Goal: Task Accomplishment & Management: Use online tool/utility

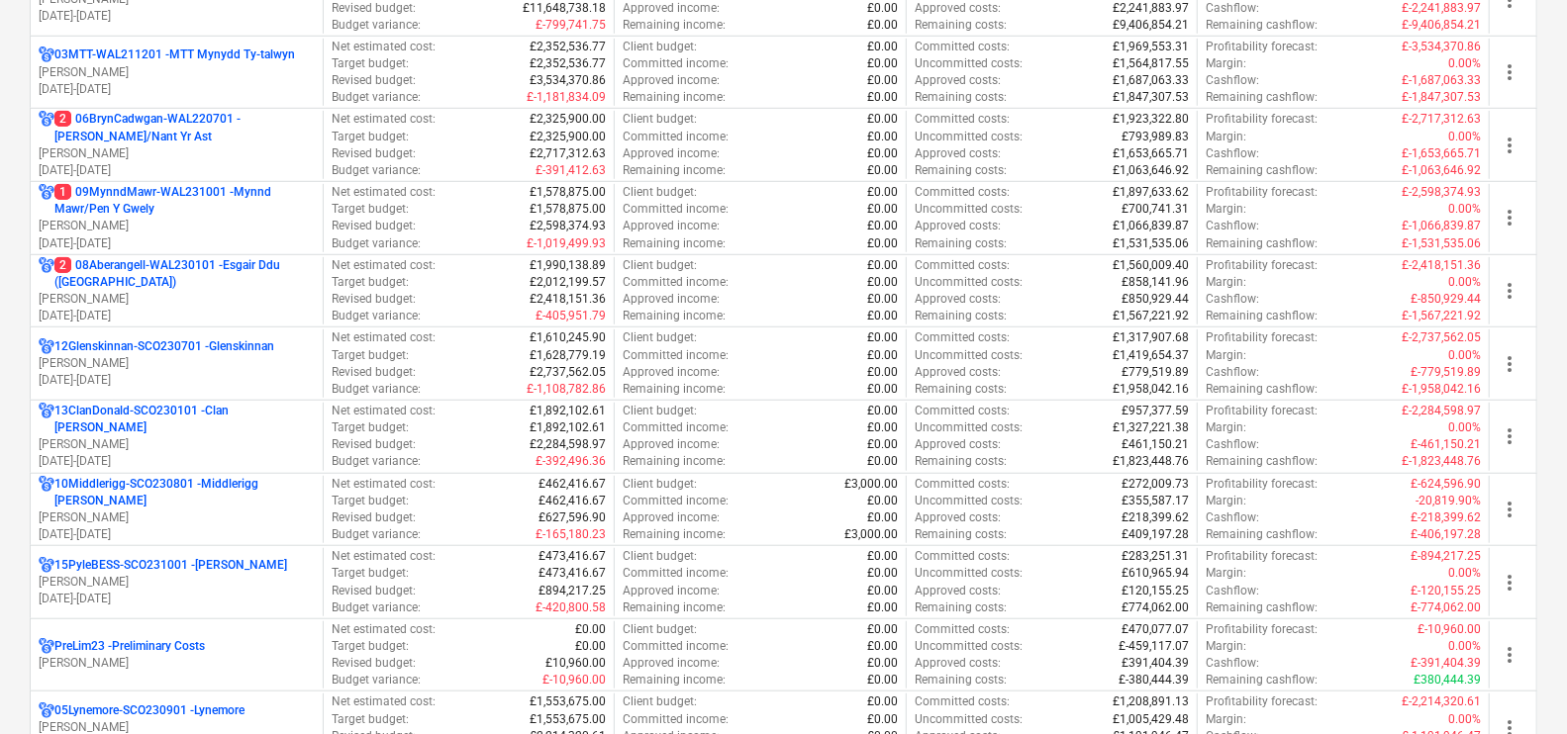
scroll to position [742, 0]
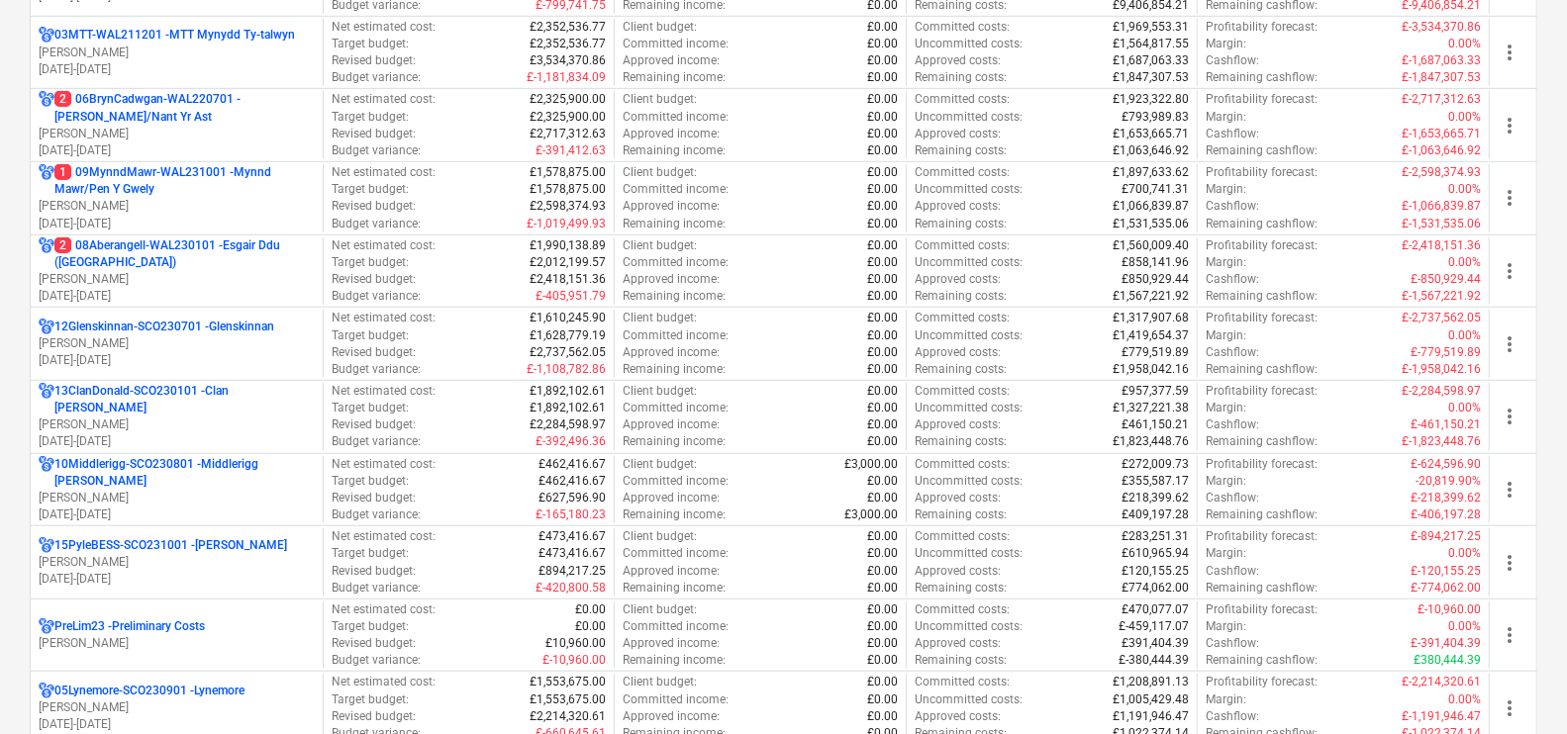
click at [239, 178] on p "1 09MynndMawr-WAL231001 - Mynnd Mawr/Pen Y Gwely" at bounding box center [184, 181] width 260 height 34
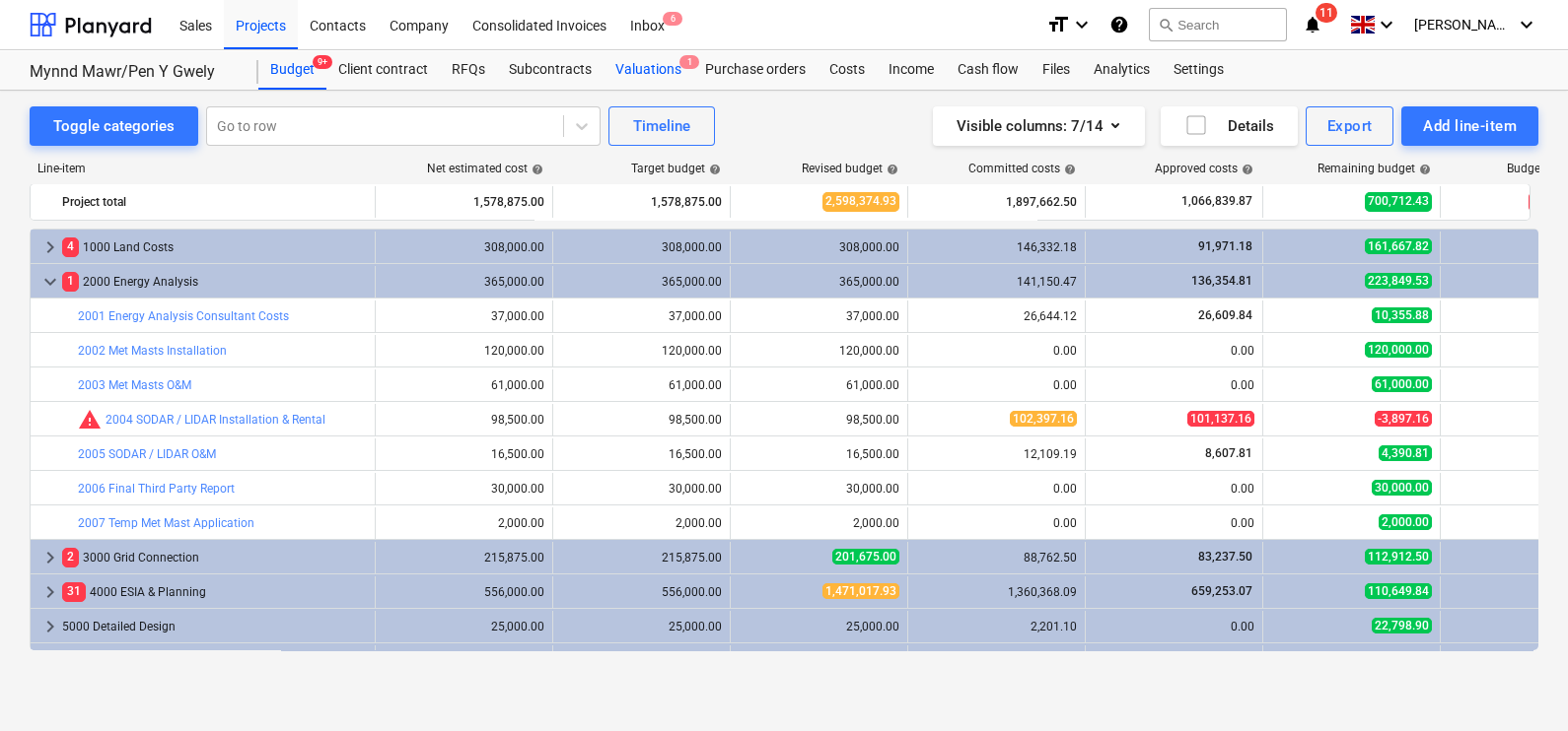
click at [643, 64] on div "Valuations 1" at bounding box center [649, 70] width 90 height 40
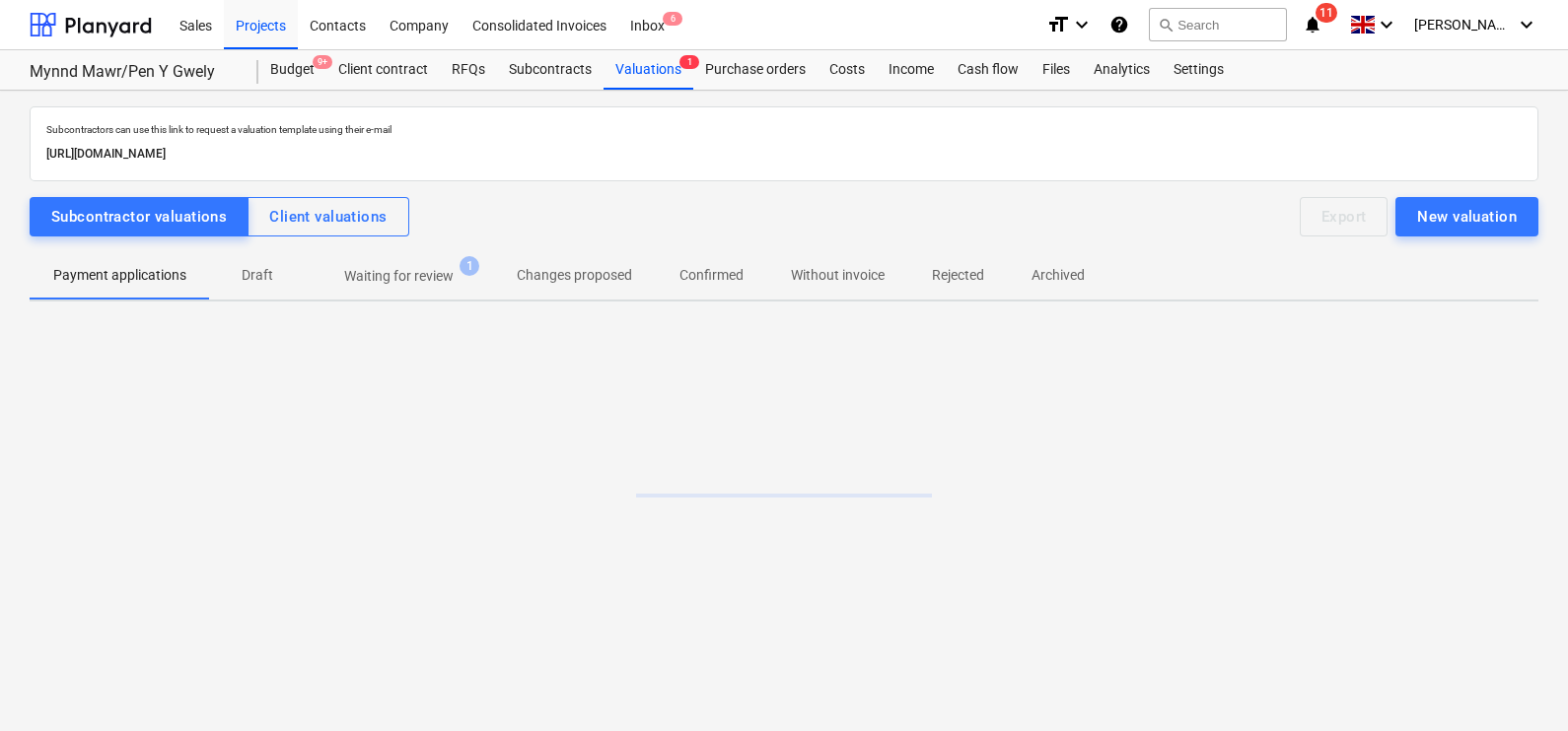
click at [445, 278] on p "Waiting for review" at bounding box center [398, 276] width 110 height 21
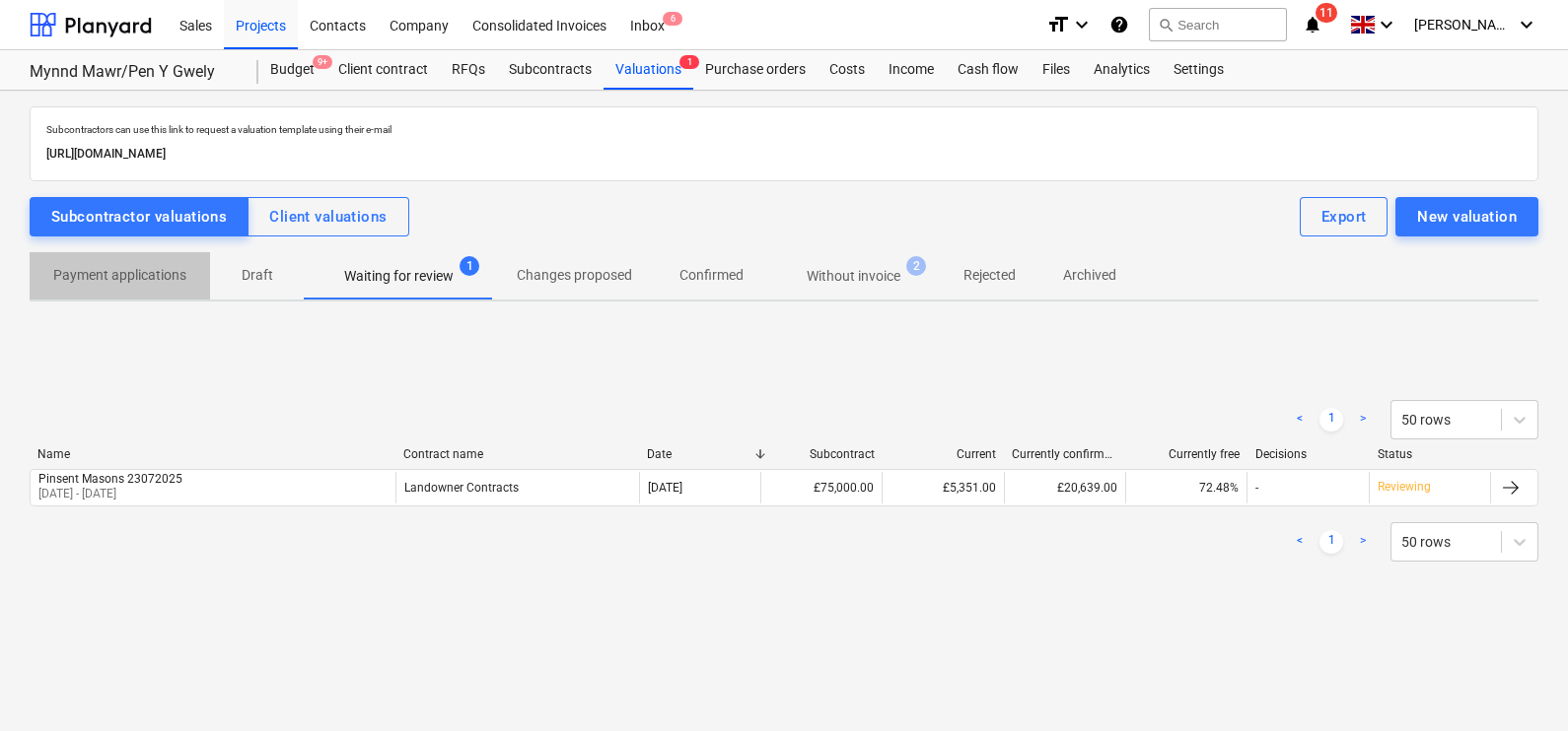
click at [49, 262] on span "Payment applications" at bounding box center [120, 275] width 180 height 33
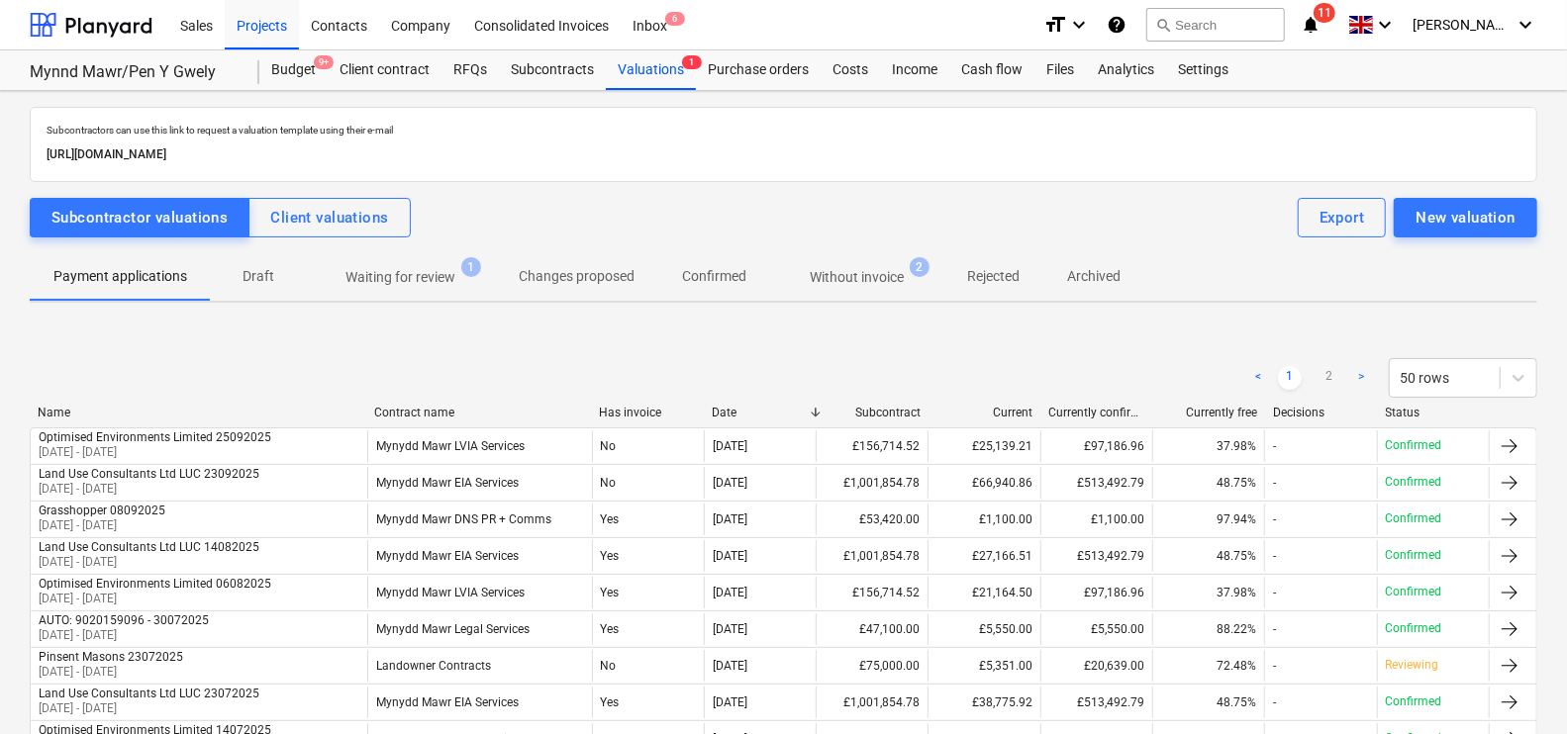
click at [906, 267] on span "Without invoice 2" at bounding box center [856, 277] width 173 height 36
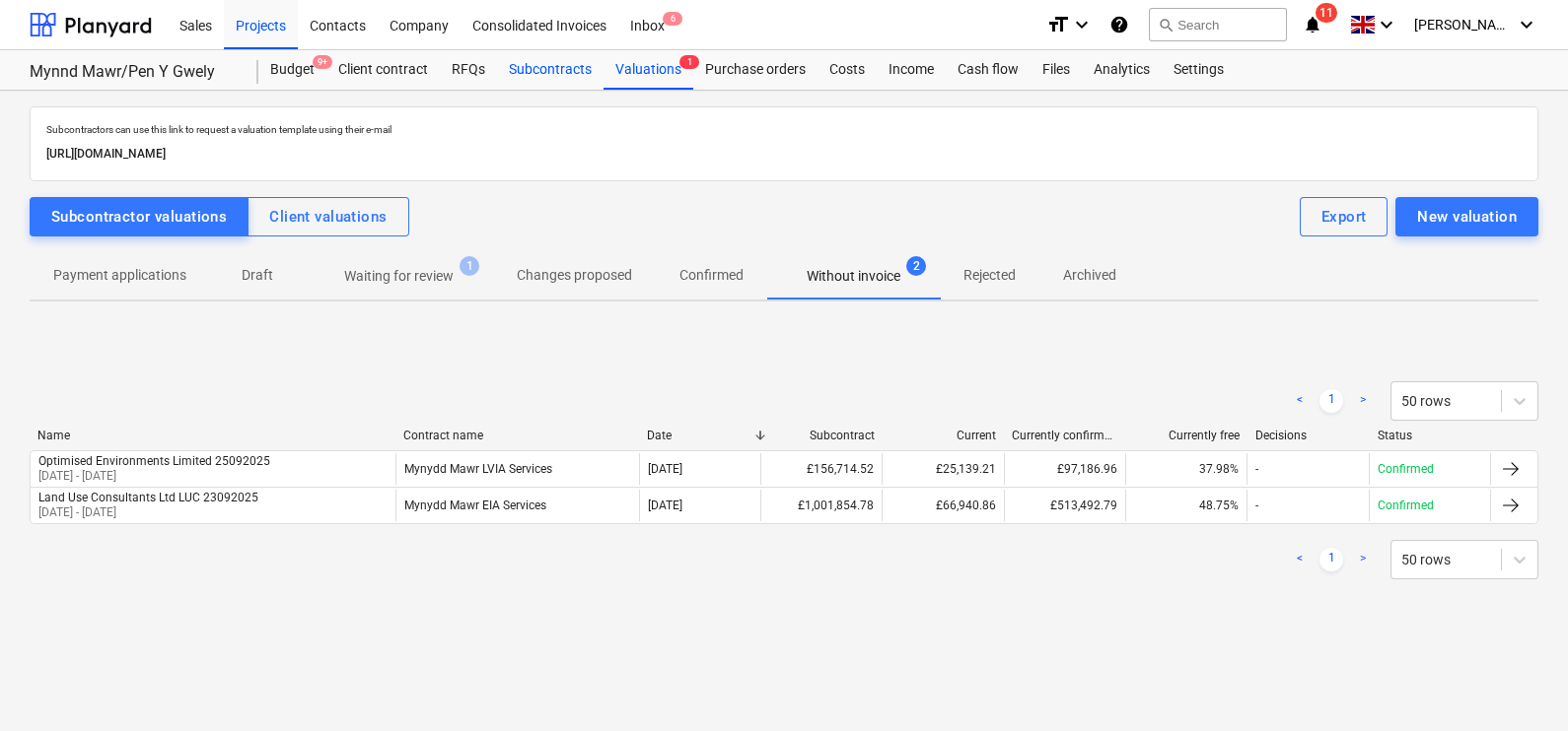
click at [521, 78] on div "Subcontracts" at bounding box center [550, 70] width 107 height 40
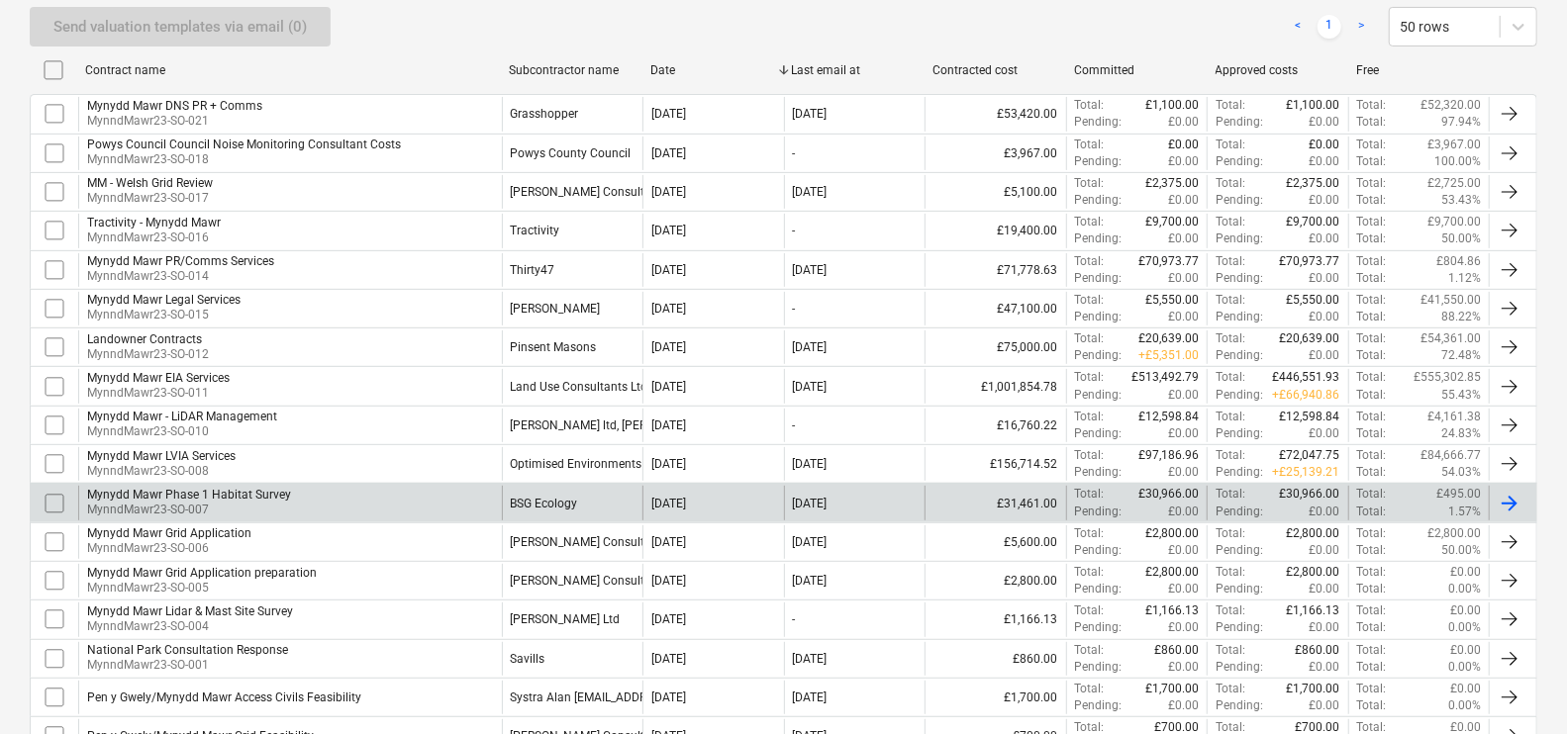
scroll to position [494, 0]
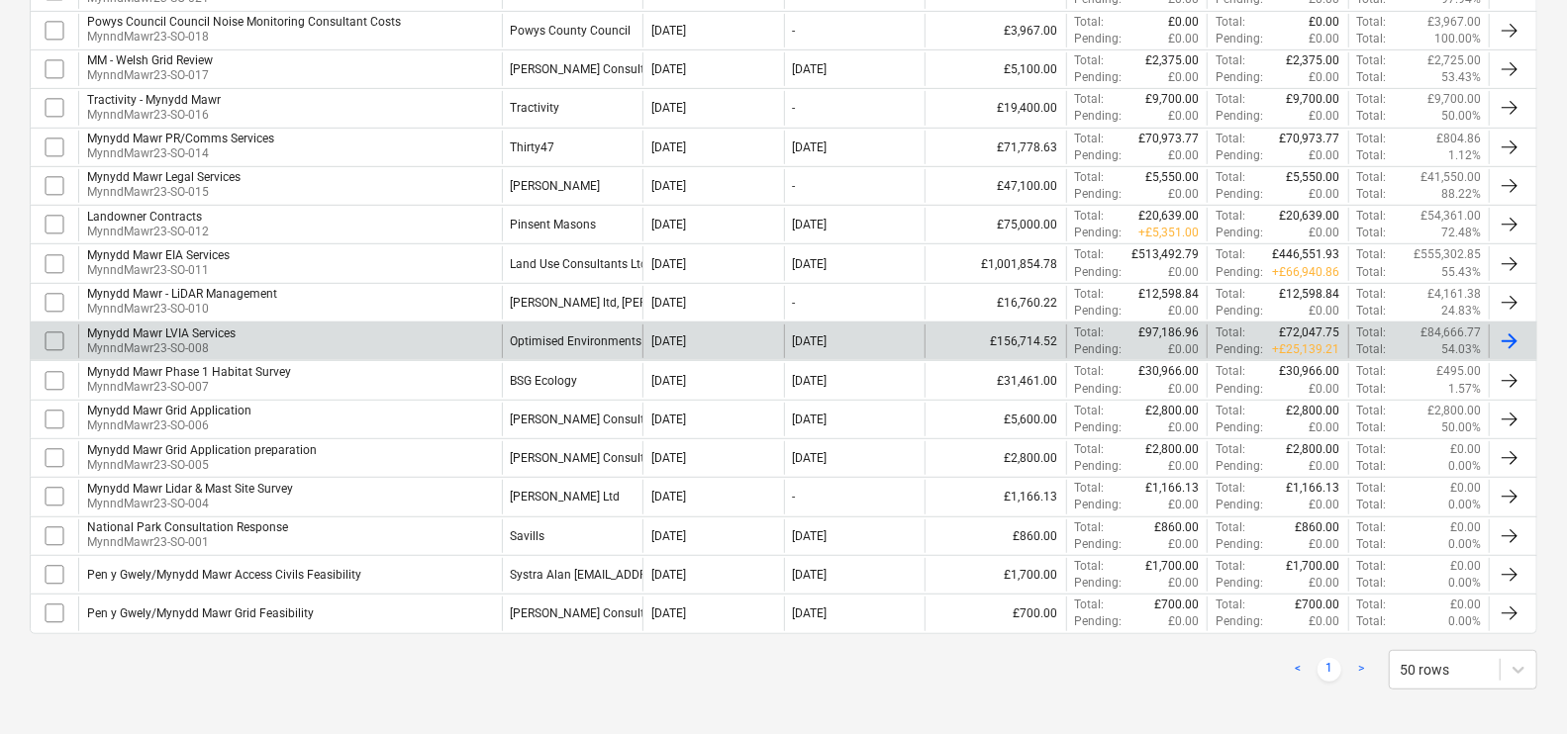
click at [574, 338] on div "Optimised Environments Limited" at bounding box center [598, 342] width 174 height 14
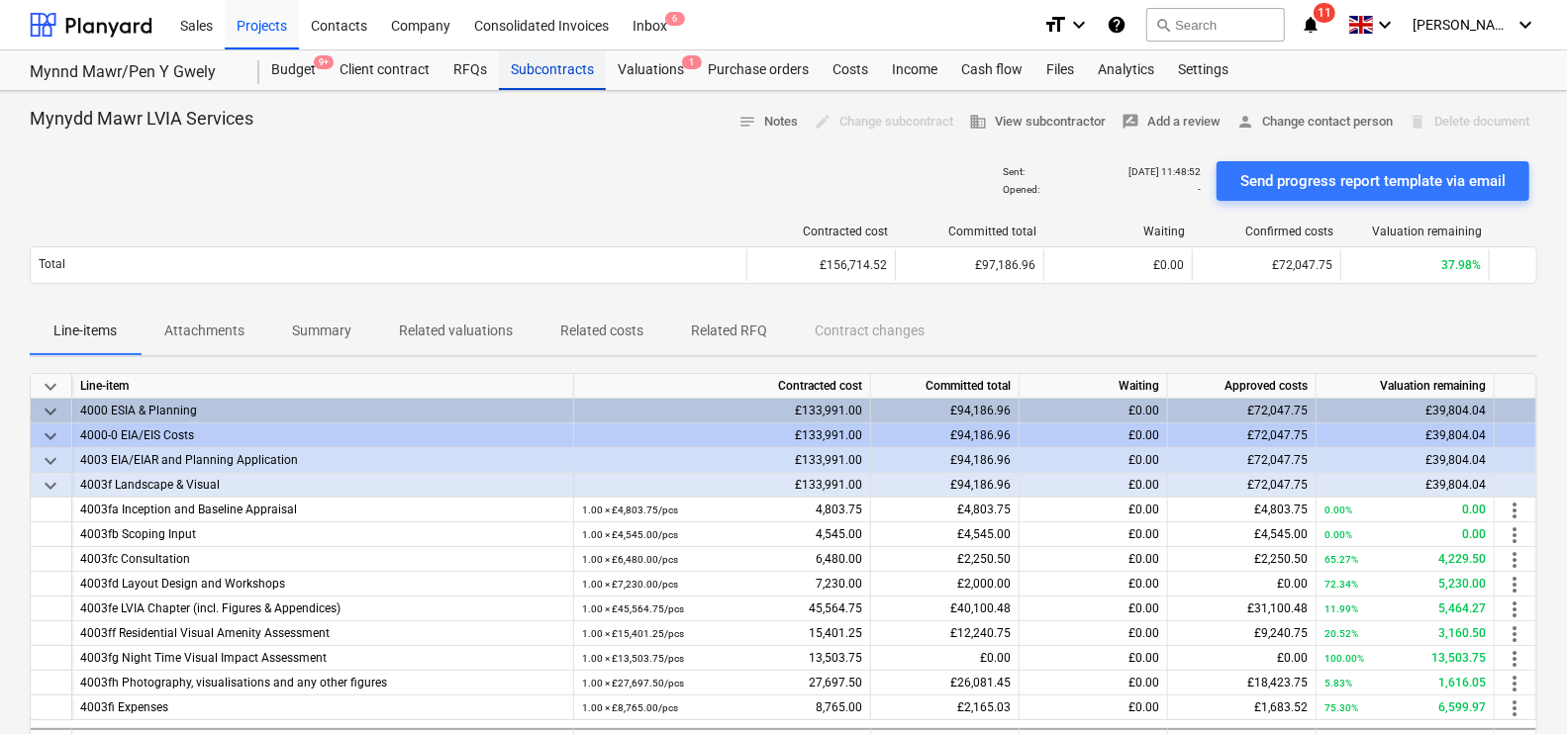
click at [561, 61] on div "Subcontracts" at bounding box center [552, 70] width 107 height 40
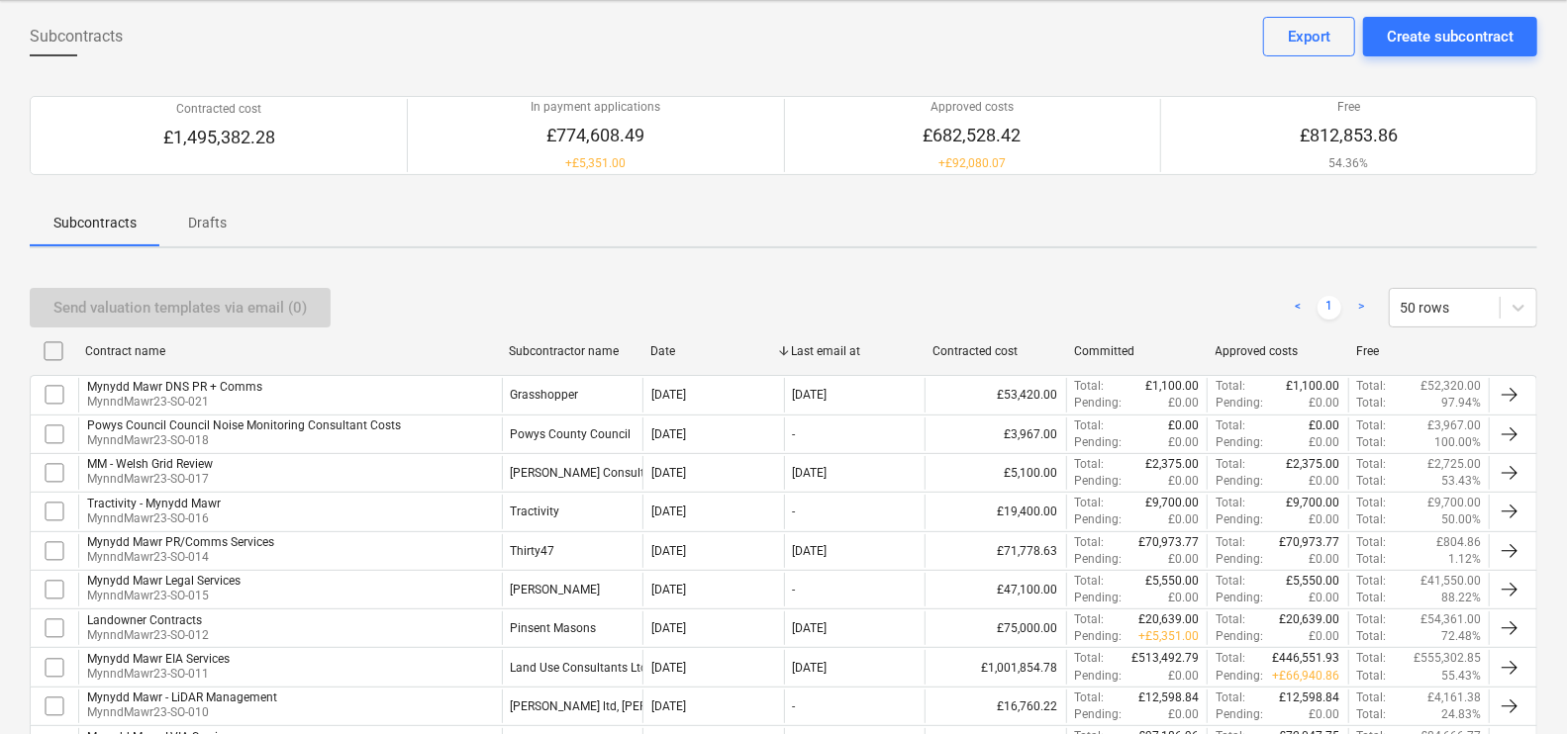
scroll to position [494, 0]
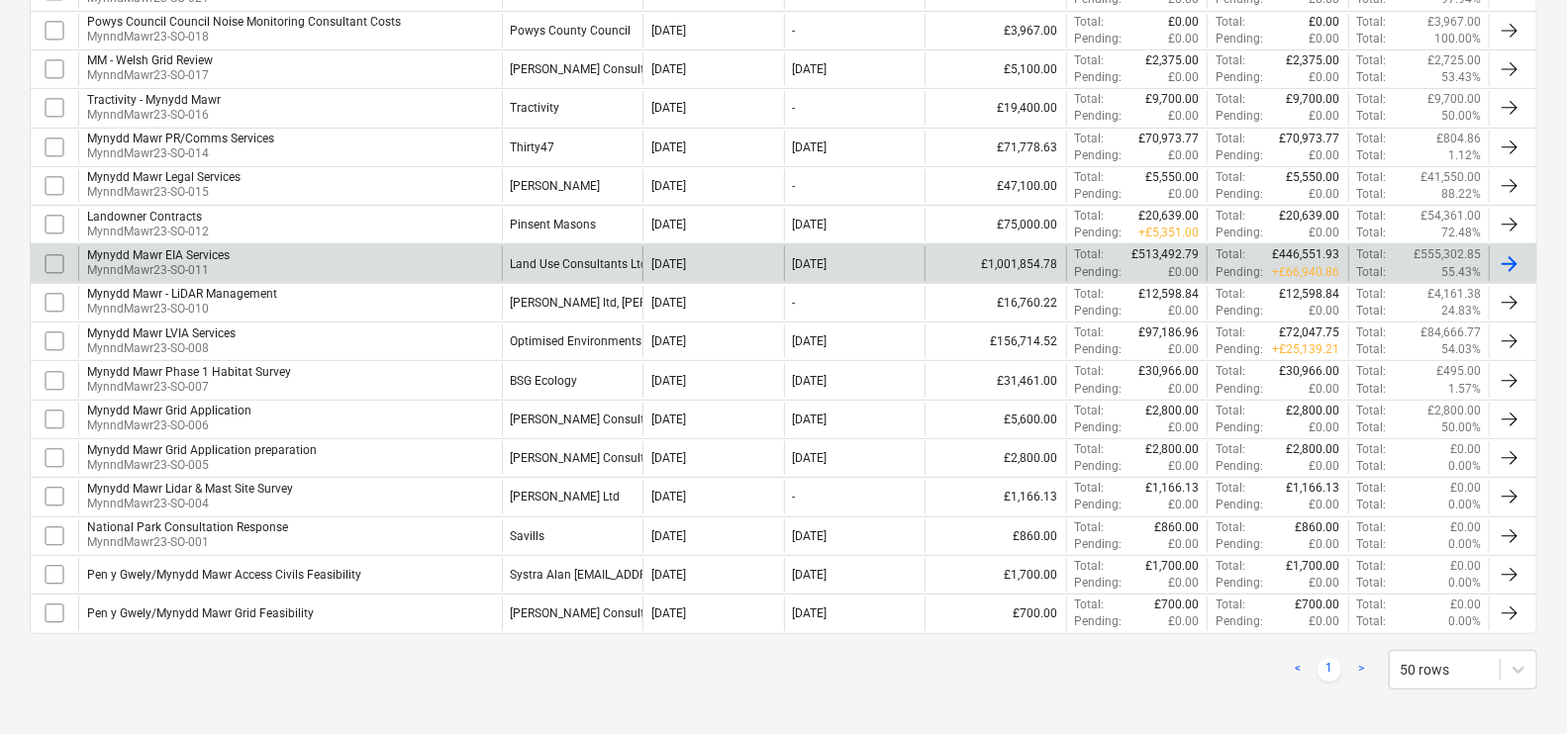
click at [560, 251] on div "Land Use Consultants Ltd LUC" at bounding box center [573, 263] width 142 height 34
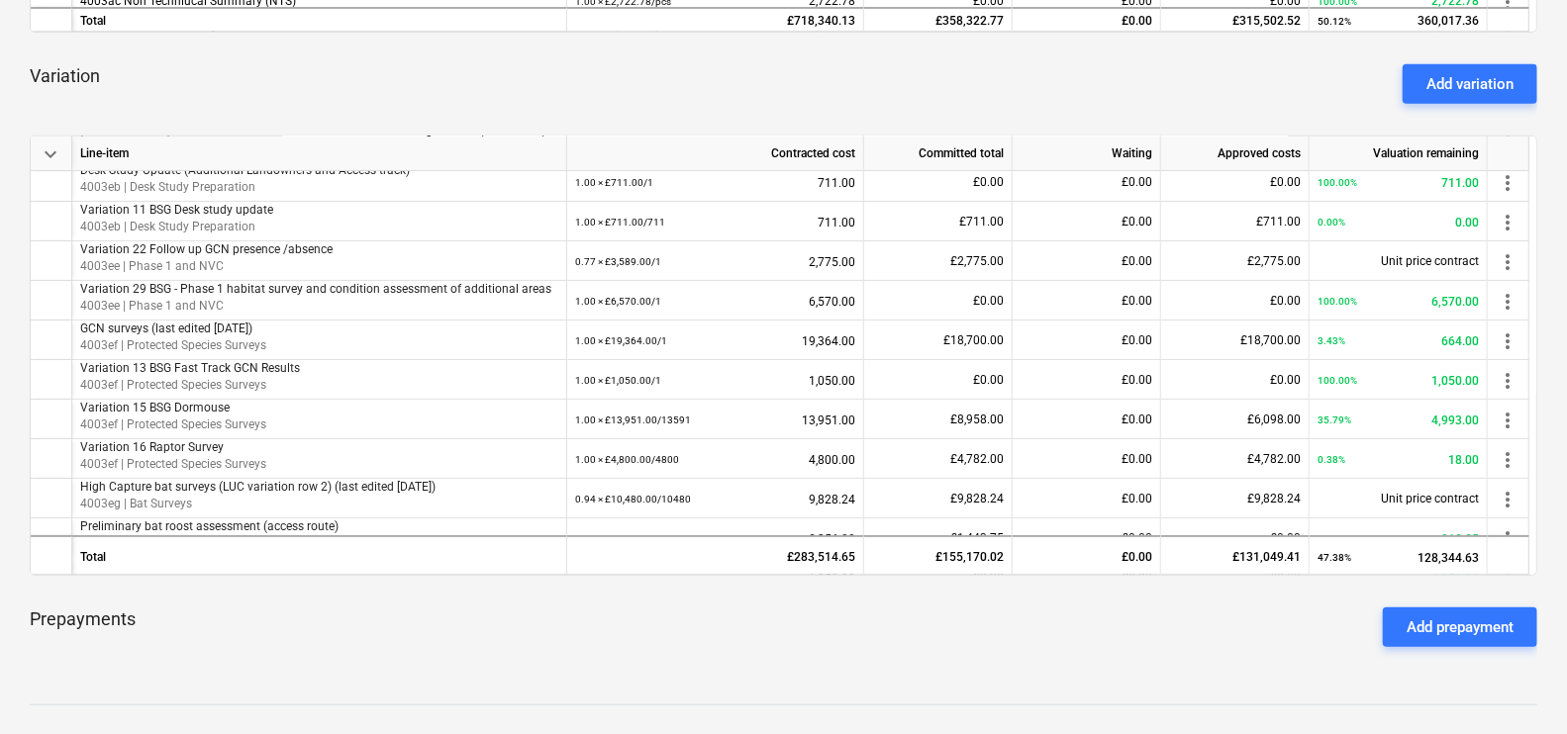
scroll to position [742, 0]
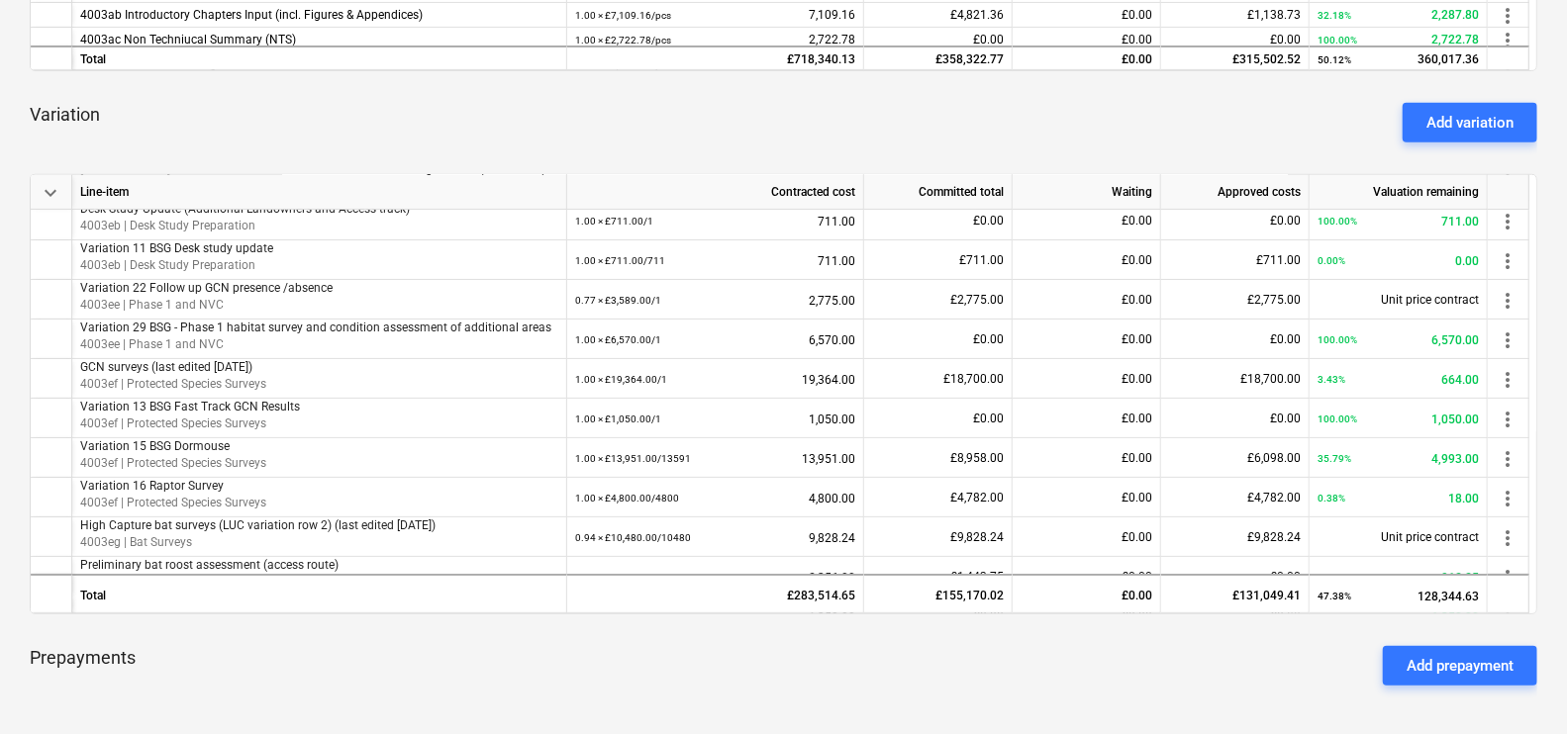
click at [1454, 126] on div "Add variation" at bounding box center [1469, 123] width 87 height 26
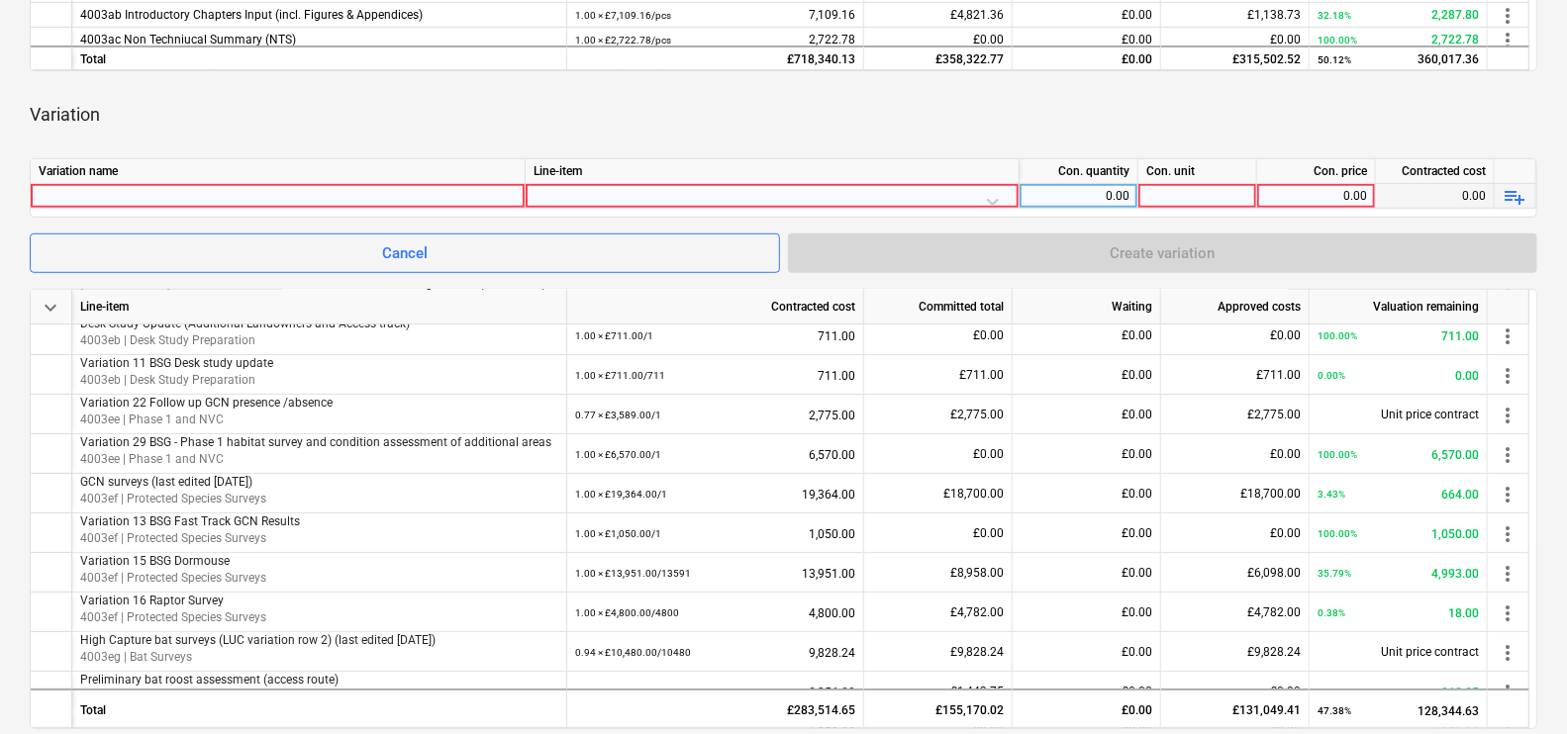
click at [230, 184] on div at bounding box center [278, 196] width 478 height 24
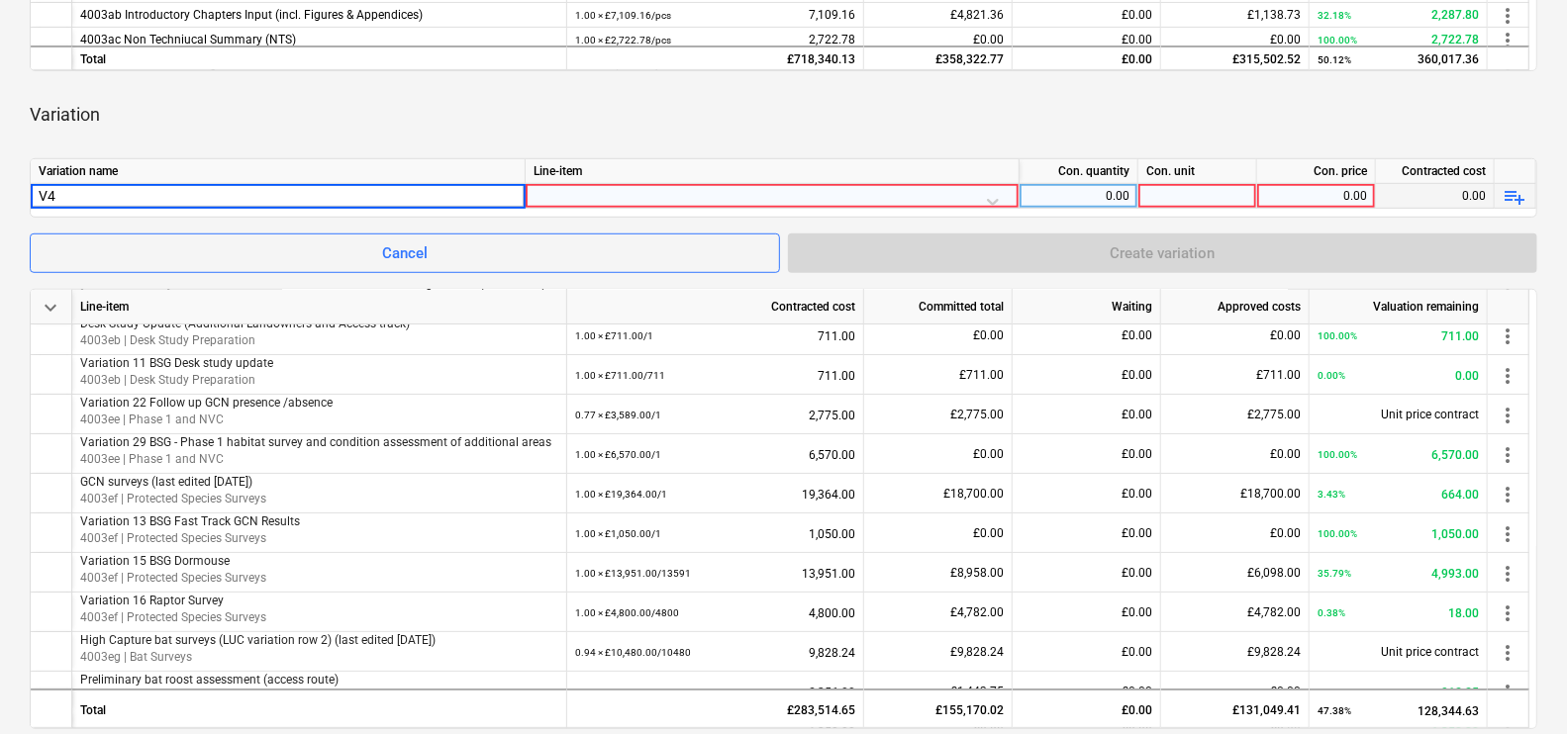
type input "V40"
click at [163, 196] on div "V40" at bounding box center [278, 196] width 478 height 24
click at [163, 196] on input "V40" at bounding box center [278, 196] width 494 height 24
click at [163, 197] on input "V40" at bounding box center [278, 196] width 494 height 24
type input "V40 AQT - Offsite sewage work"
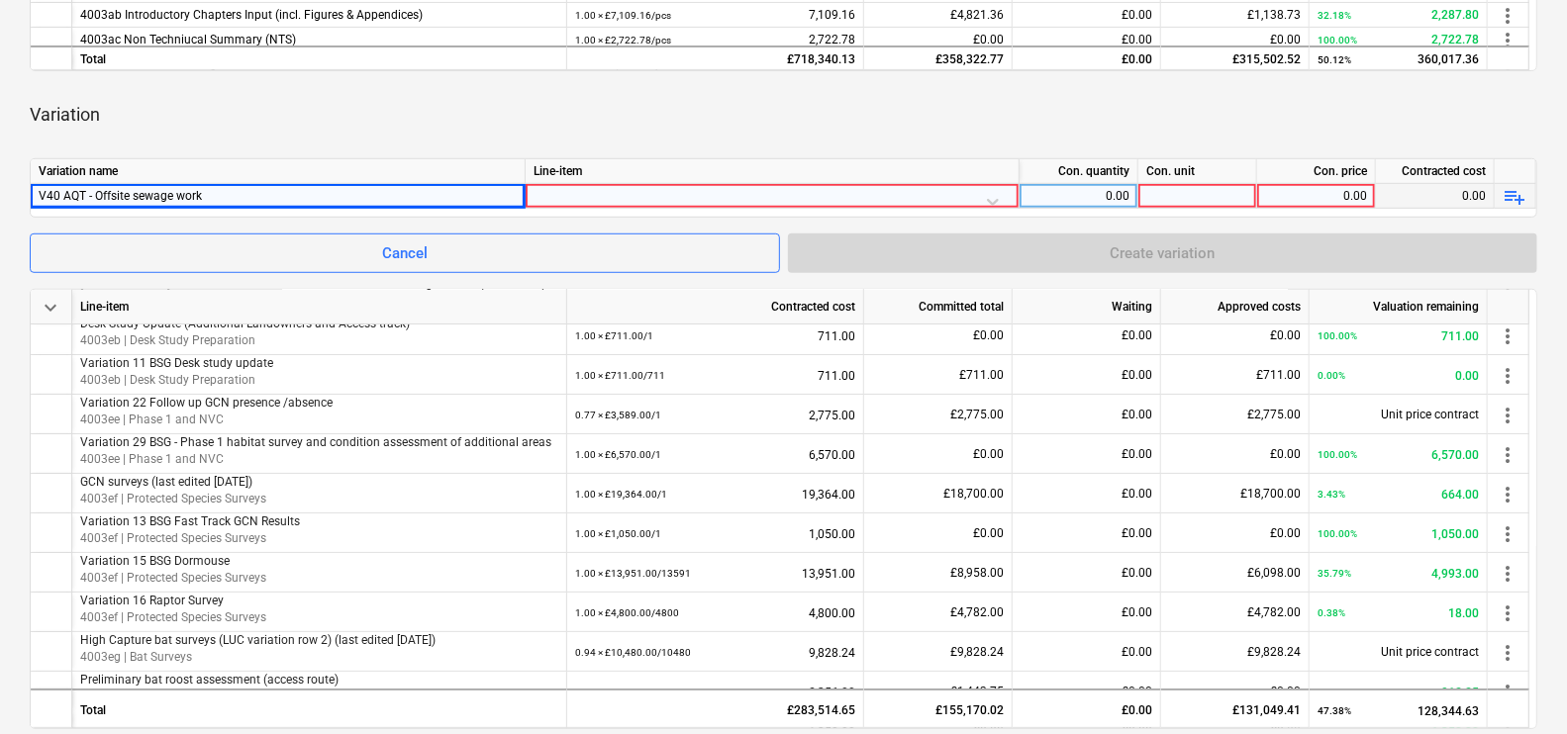
click at [993, 206] on div at bounding box center [772, 201] width 477 height 35
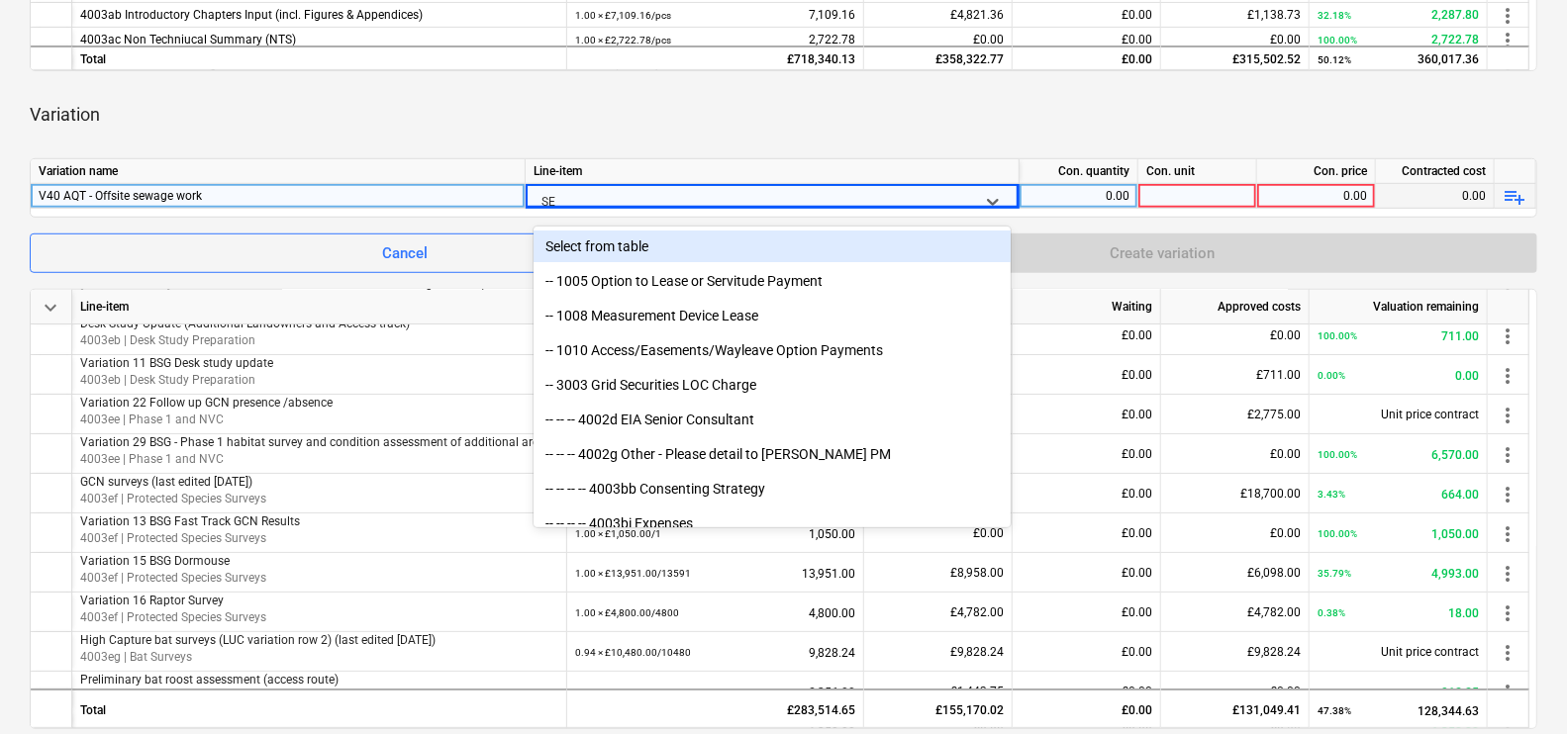
type input "S"
type input "s"
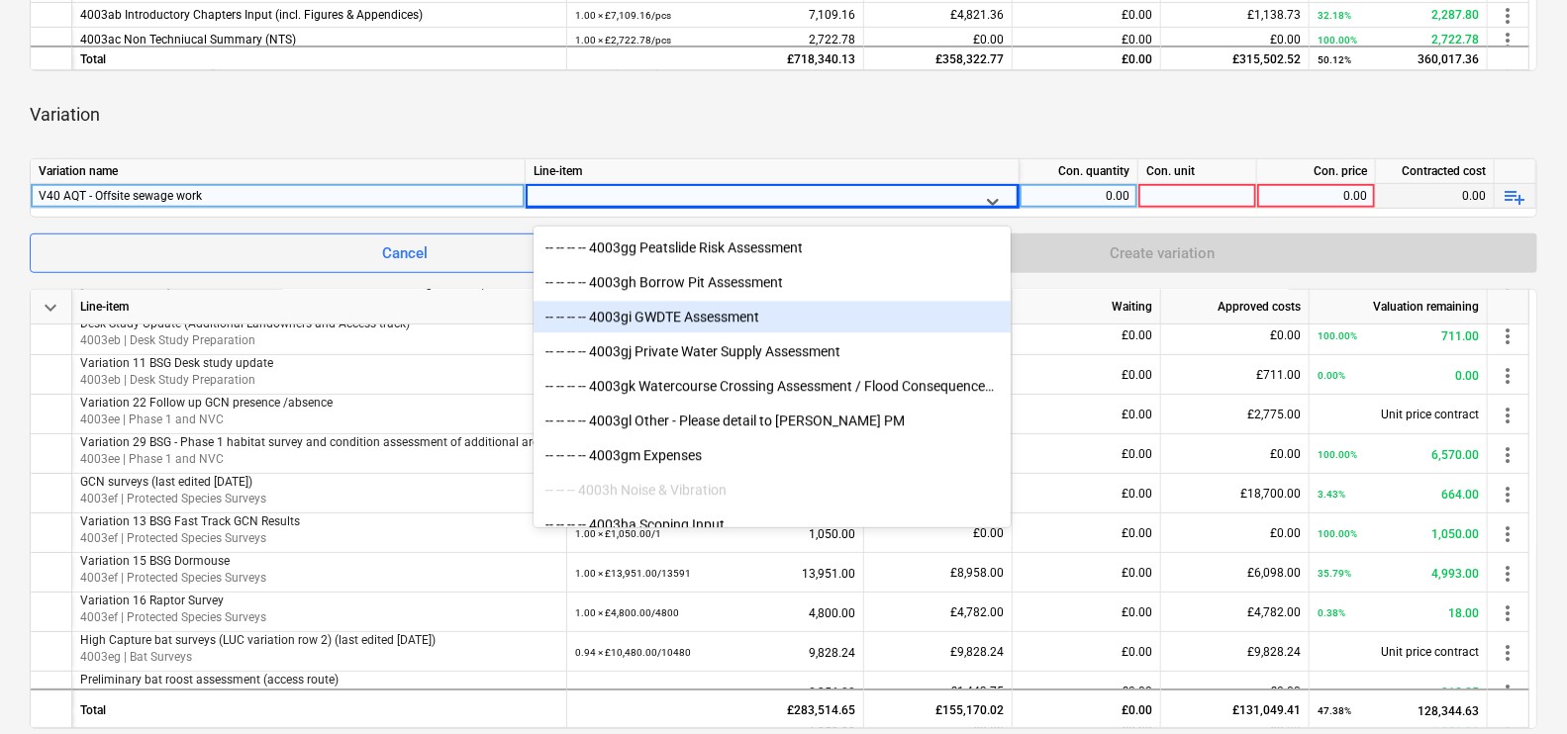
scroll to position [3463, 0]
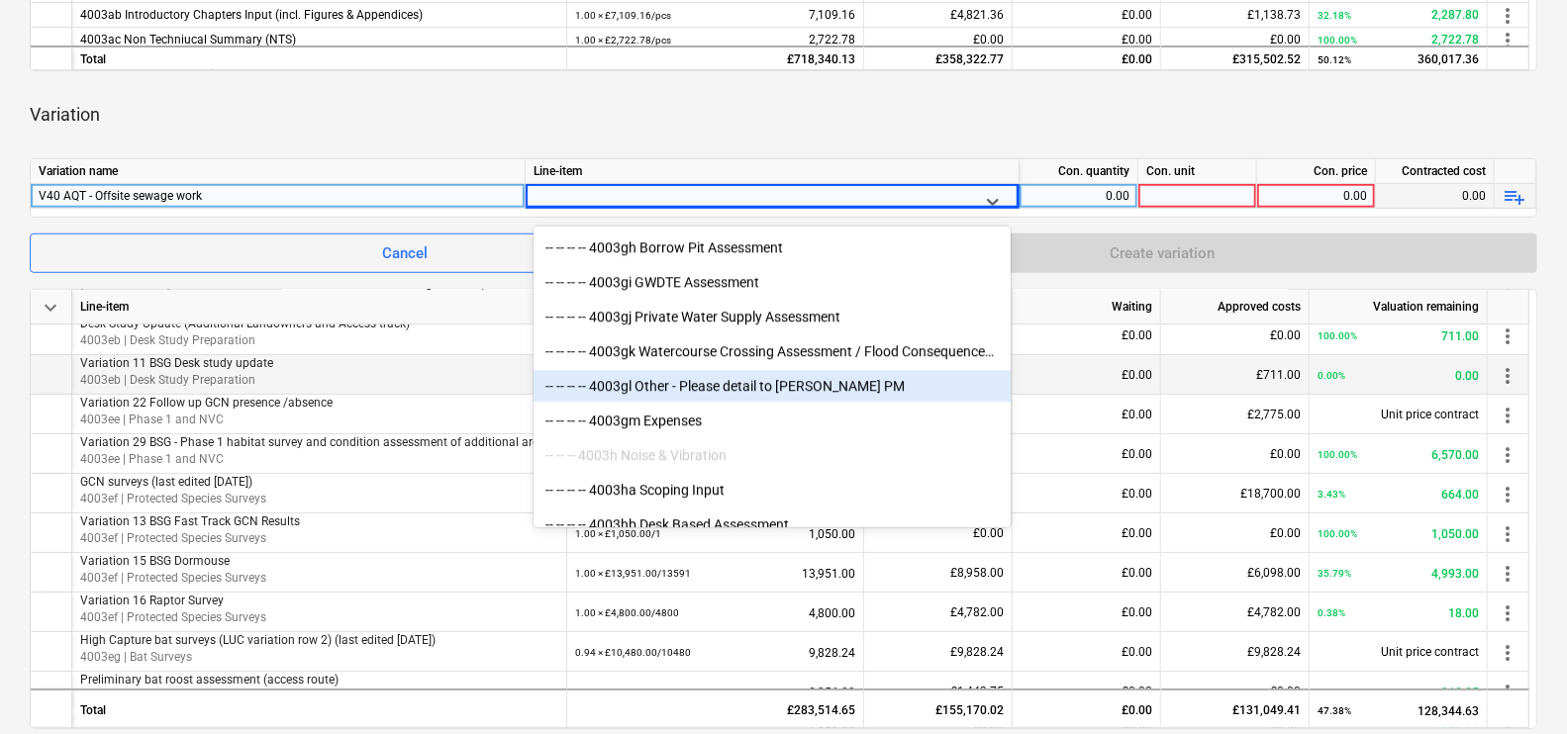
click at [781, 387] on div "-- -- -- -- 4003gl Other - Please detail to [PERSON_NAME] PM" at bounding box center [772, 386] width 477 height 32
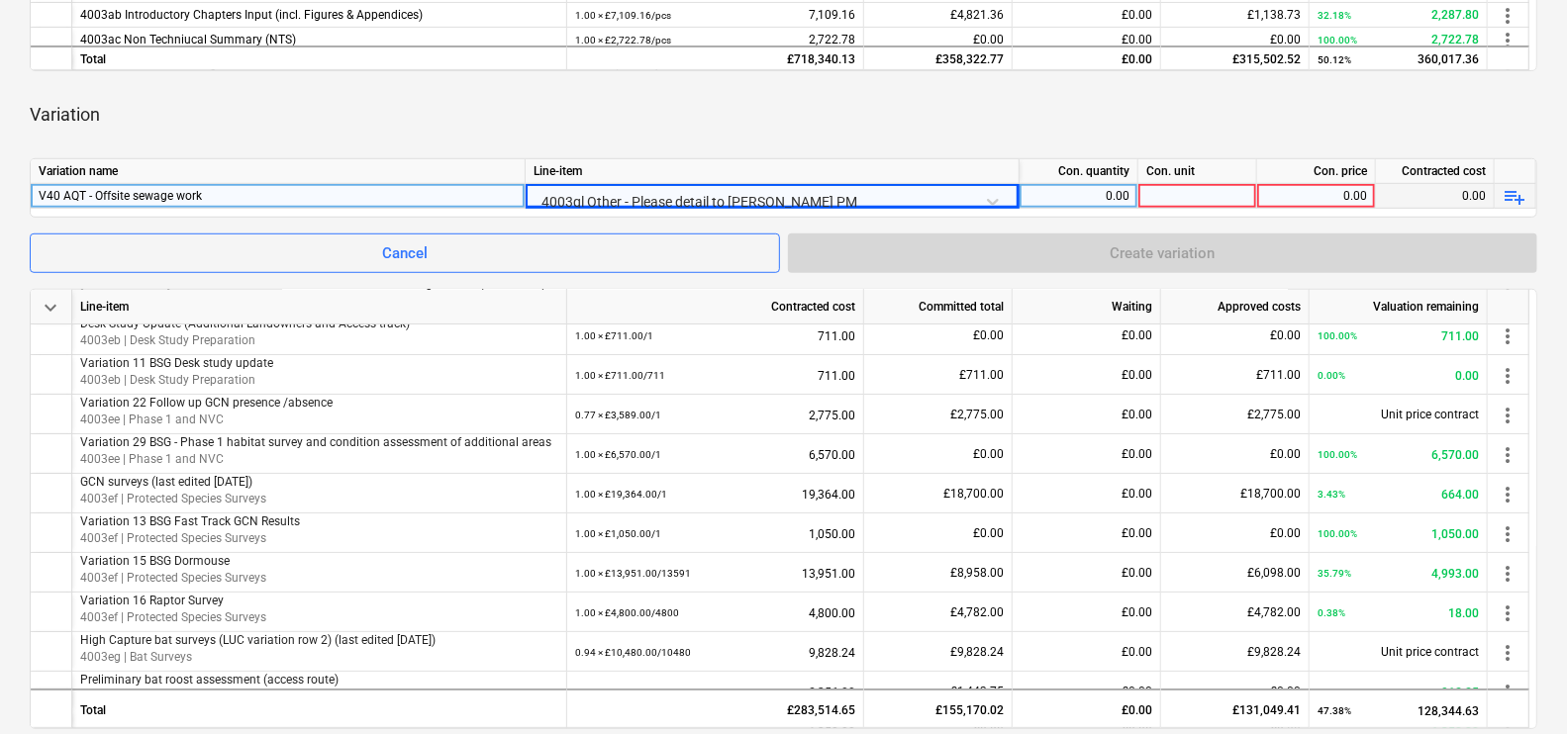
click at [1071, 198] on div "0.00" at bounding box center [1078, 196] width 102 height 25
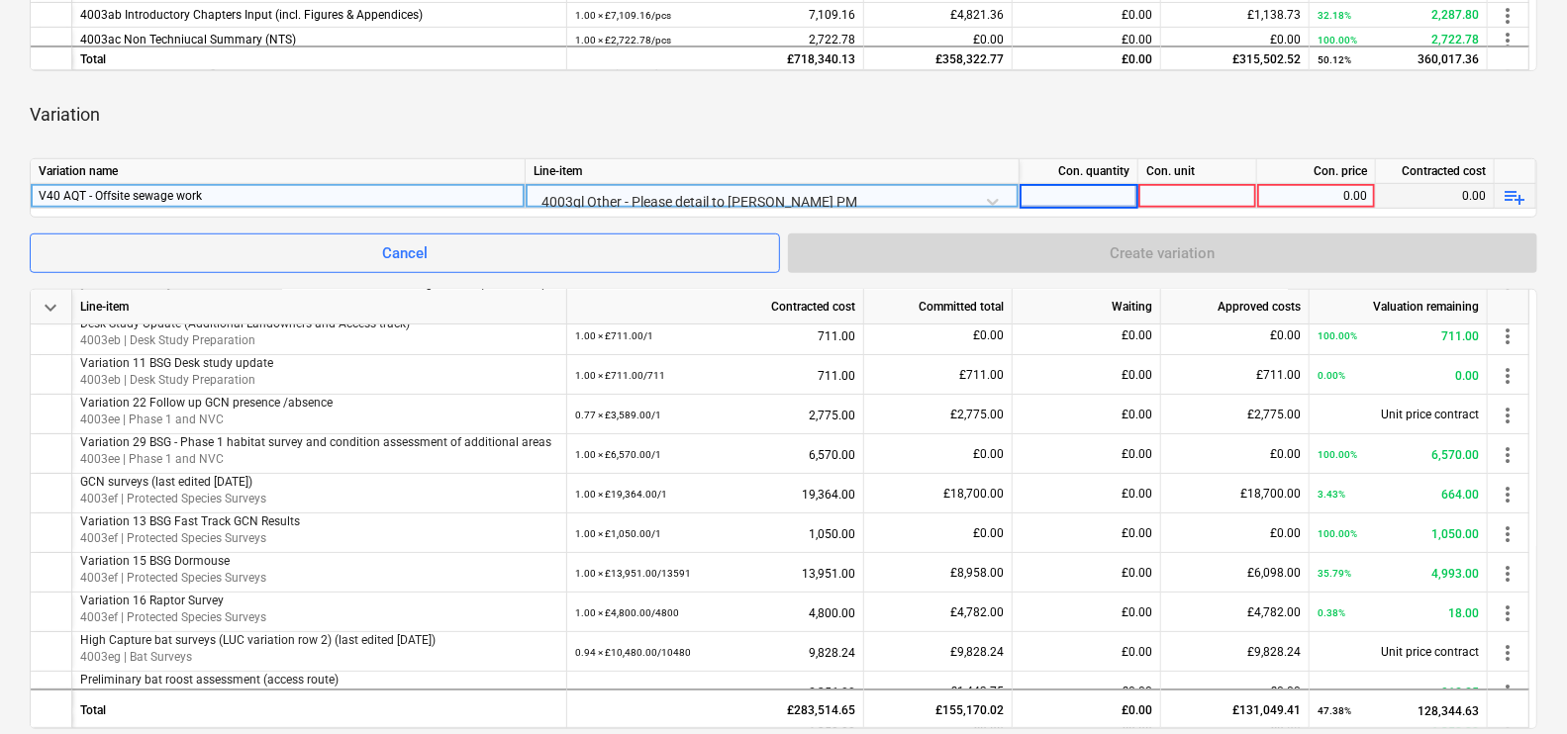
type input "1"
click at [1277, 222] on div at bounding box center [784, 226] width 1508 height 16
click at [1210, 178] on div "Con. unit" at bounding box center [1197, 171] width 119 height 25
click at [1204, 198] on div at bounding box center [1197, 196] width 119 height 25
type input "1"
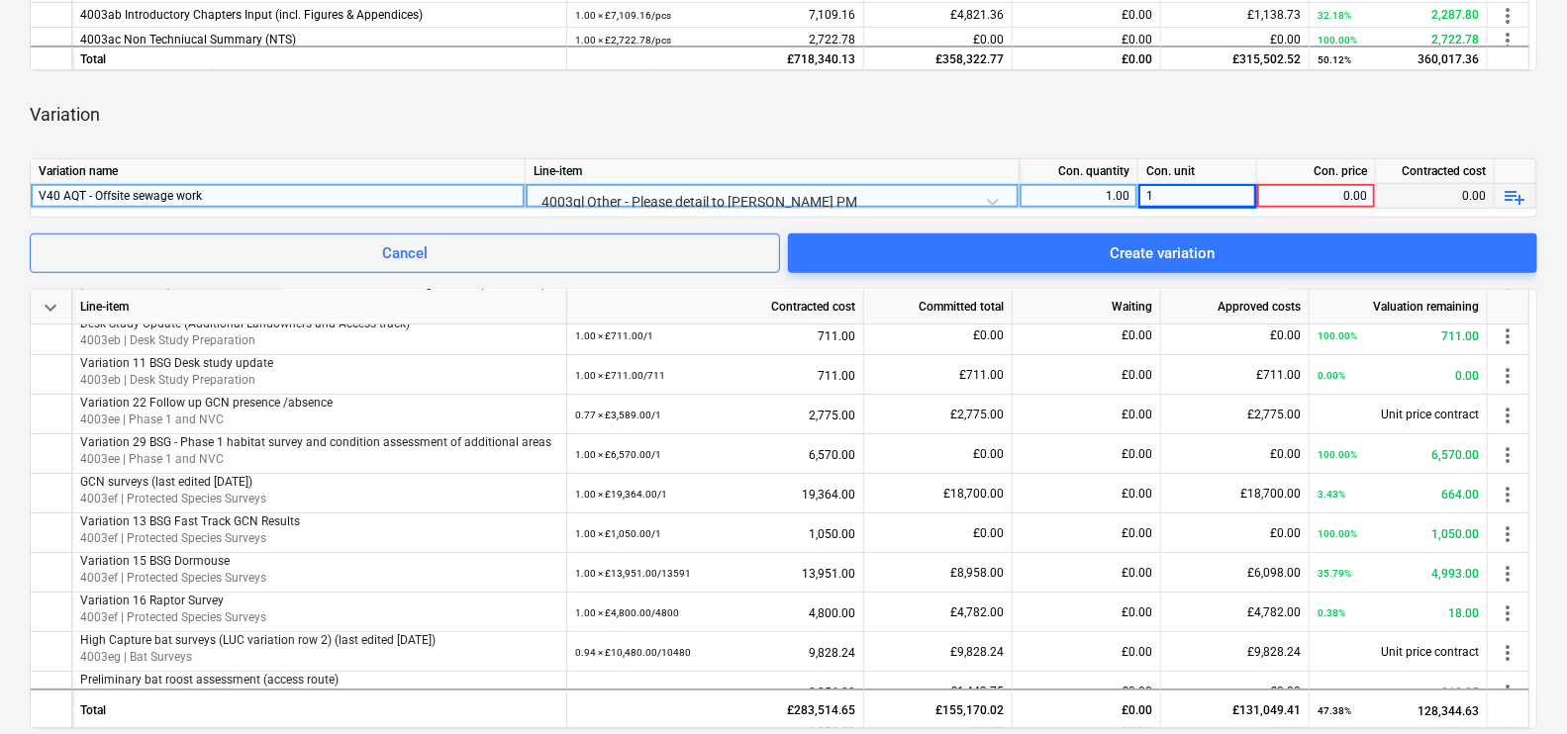
click at [1332, 203] on div "0.00" at bounding box center [1316, 196] width 102 height 25
type input "659.35"
click at [1222, 94] on div "Variation" at bounding box center [784, 114] width 1508 height 55
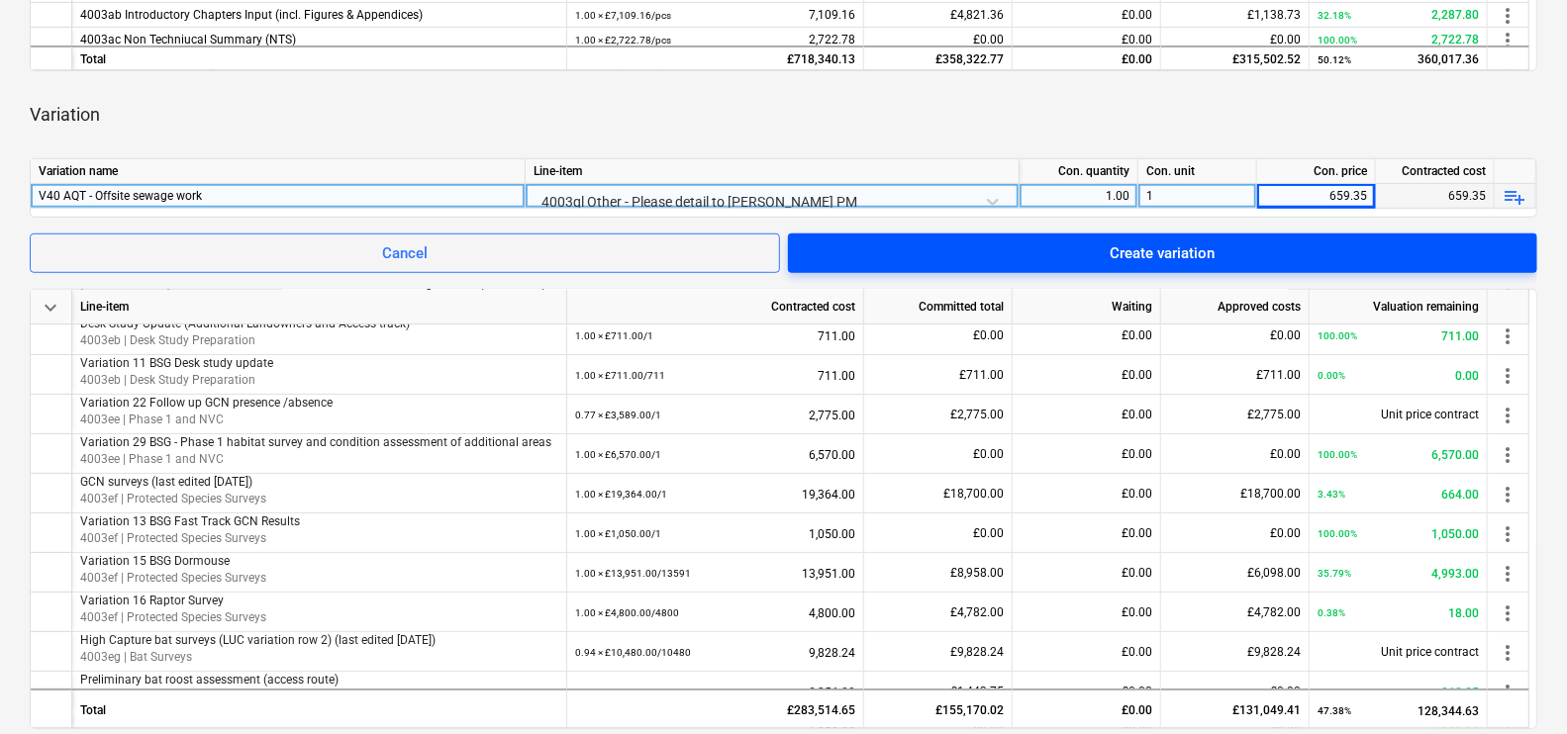
click at [1155, 243] on div "Create variation" at bounding box center [1162, 254] width 105 height 26
